Goal: Navigation & Orientation: Find specific page/section

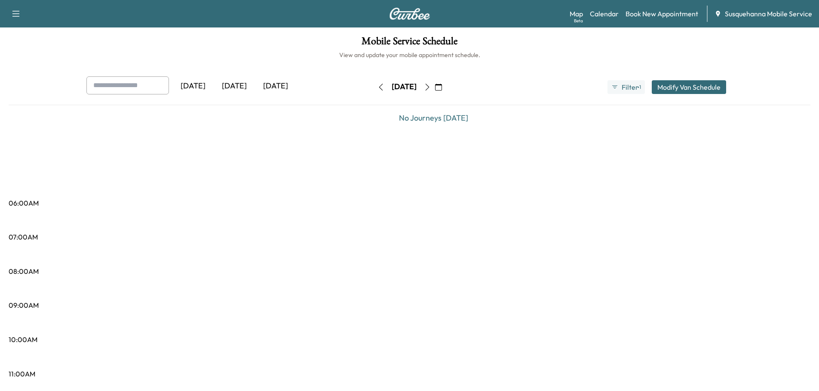
click at [431, 90] on icon "button" at bounding box center [427, 87] width 7 height 7
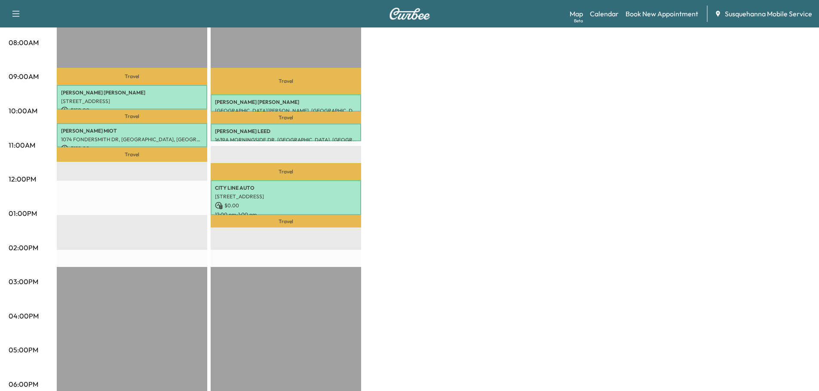
scroll to position [46, 0]
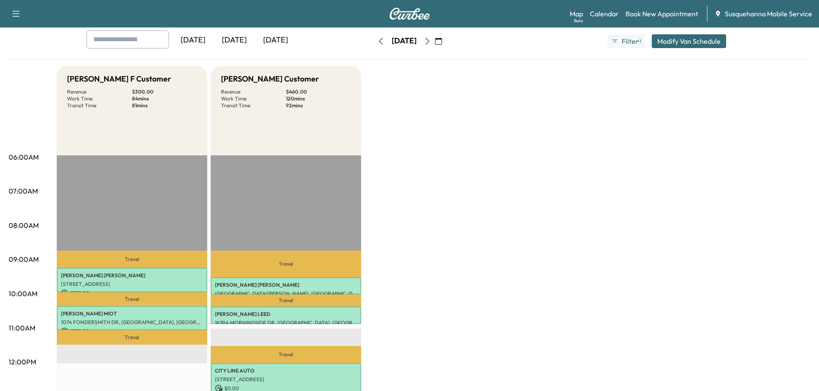
click at [446, 42] on button "button" at bounding box center [438, 41] width 15 height 14
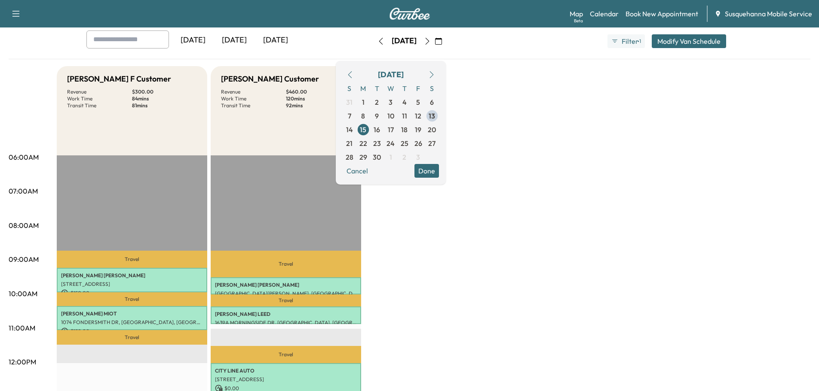
click at [431, 43] on icon "button" at bounding box center [427, 41] width 7 height 7
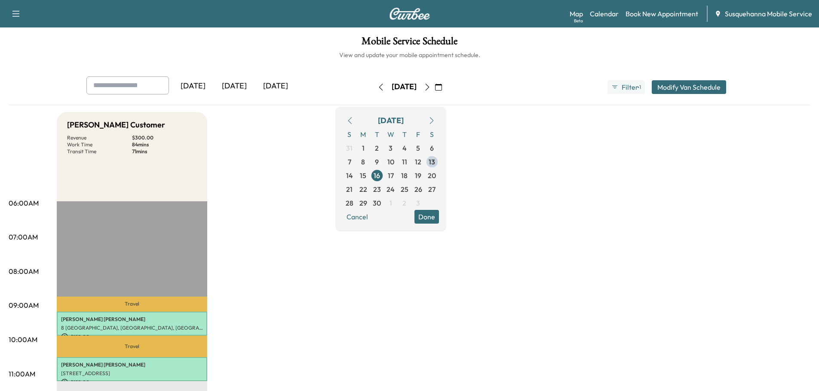
click at [541, 39] on h1 "Mobile Service Schedule" at bounding box center [409, 43] width 801 height 15
